Goal: Communication & Community: Answer question/provide support

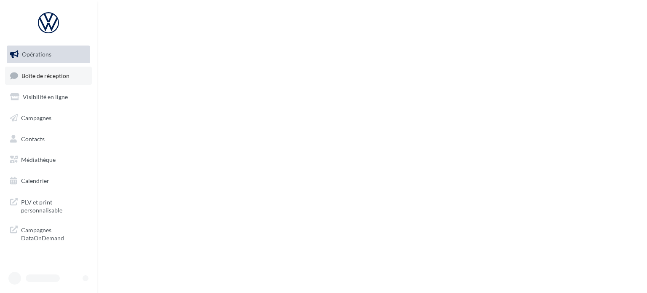
click at [54, 75] on span "Boîte de réception" at bounding box center [45, 75] width 48 height 7
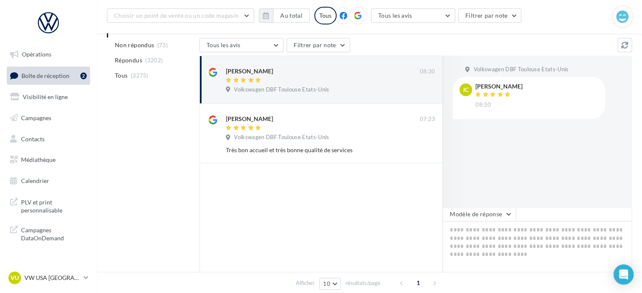
scroll to position [126, 0]
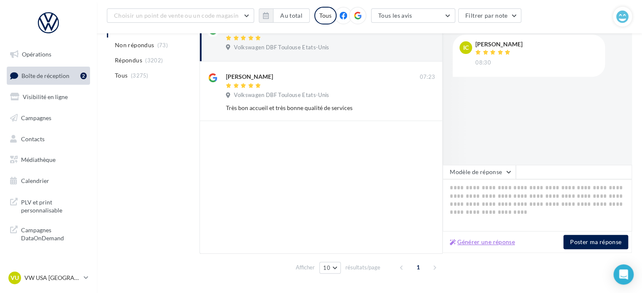
click at [491, 242] on button "Générer une réponse" at bounding box center [483, 242] width 72 height 10
type textarea "**********"
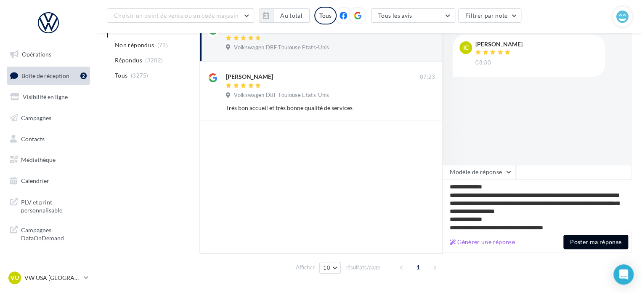
click at [604, 240] on button "Poster ma réponse" at bounding box center [596, 241] width 65 height 14
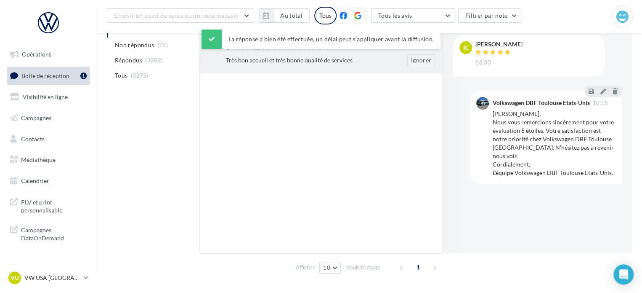
click at [272, 60] on div "Très bon accueil et très bonne qualité de services" at bounding box center [303, 60] width 154 height 8
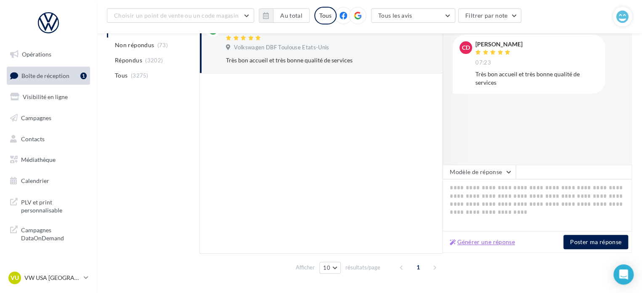
click at [498, 243] on button "Générer une réponse" at bounding box center [483, 242] width 72 height 10
type textarea "**********"
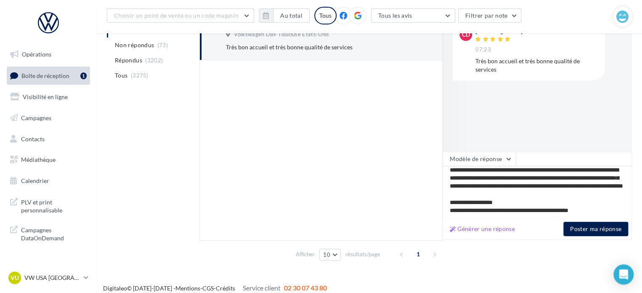
scroll to position [146, 0]
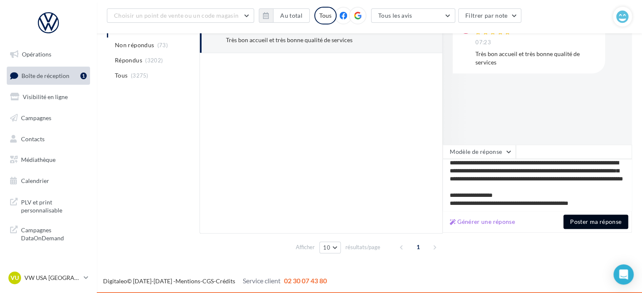
click at [598, 224] on button "Poster ma réponse" at bounding box center [596, 221] width 65 height 14
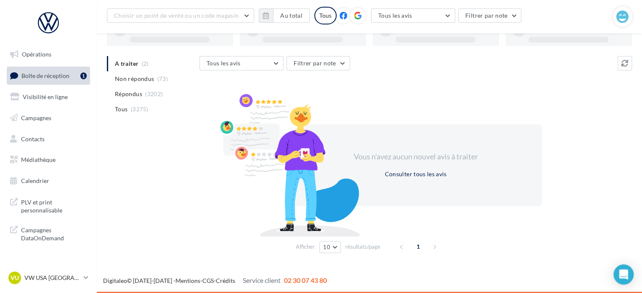
scroll to position [65, 0]
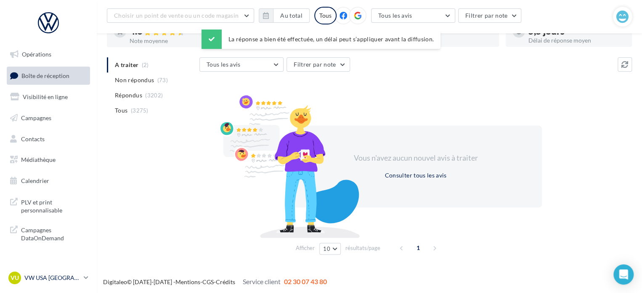
click at [64, 273] on p "VW USA [GEOGRAPHIC_DATA]" at bounding box center [52, 277] width 56 height 8
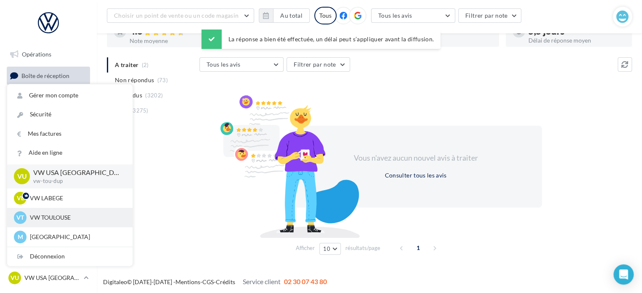
click at [56, 215] on p "VW TOULOUSE" at bounding box center [76, 217] width 93 height 8
